Goal: Find specific page/section: Find specific page/section

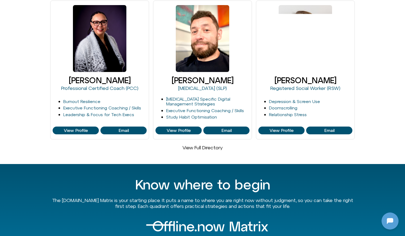
scroll to position [362, 0]
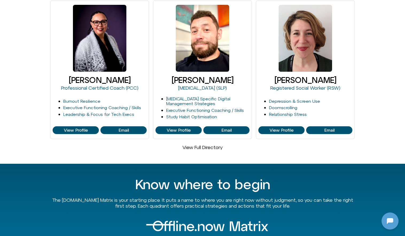
click at [202, 144] on link "View Full Directory" at bounding box center [202, 147] width 40 height 6
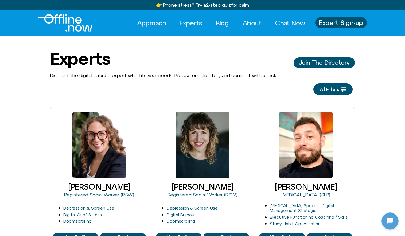
click at [248, 23] on link "About" at bounding box center [252, 23] width 29 height 12
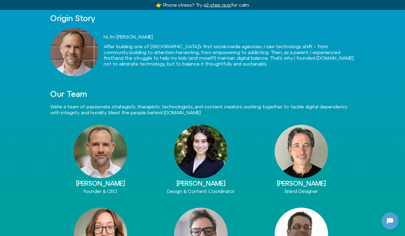
scroll to position [150, 0]
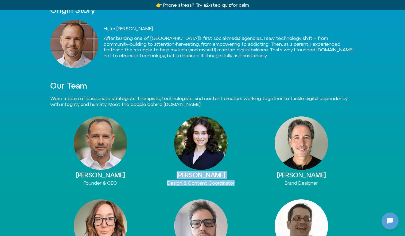
drag, startPoint x: 179, startPoint y: 176, endPoint x: 239, endPoint y: 183, distance: 61.1
click at [239, 183] on div "[PERSON_NAME] Design & Content Coordinator" at bounding box center [201, 150] width 100 height 69
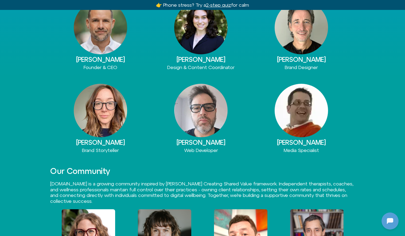
scroll to position [0, 0]
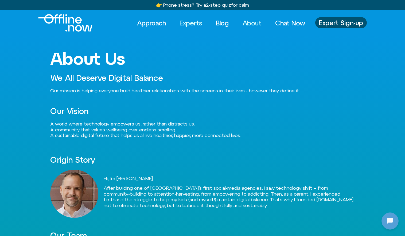
click at [182, 26] on link "Experts" at bounding box center [191, 23] width 32 height 12
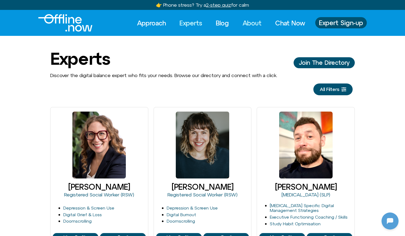
click at [251, 24] on link "About" at bounding box center [252, 23] width 29 height 12
